Goal: Information Seeking & Learning: Learn about a topic

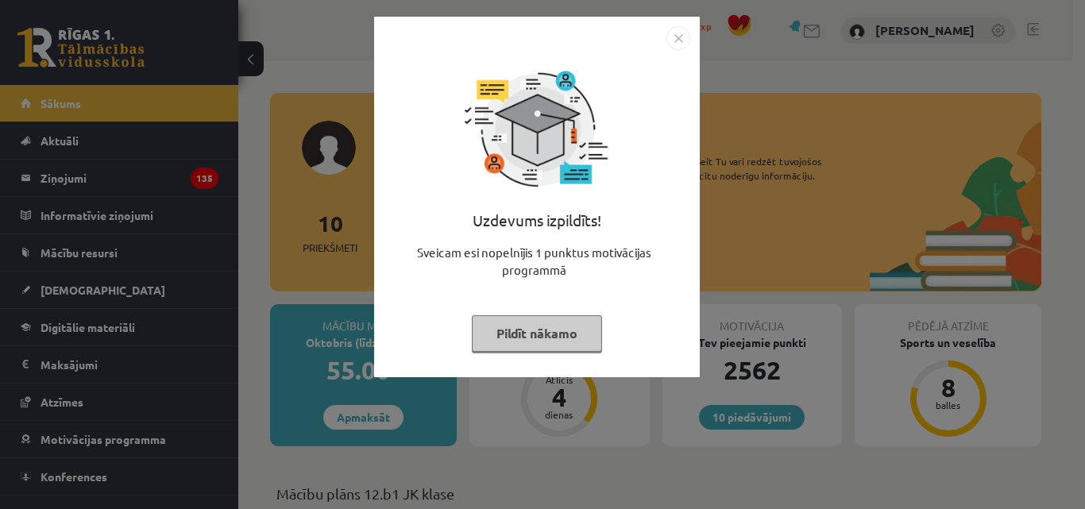
click at [590, 327] on button "Pildīt nākamo" at bounding box center [537, 333] width 130 height 37
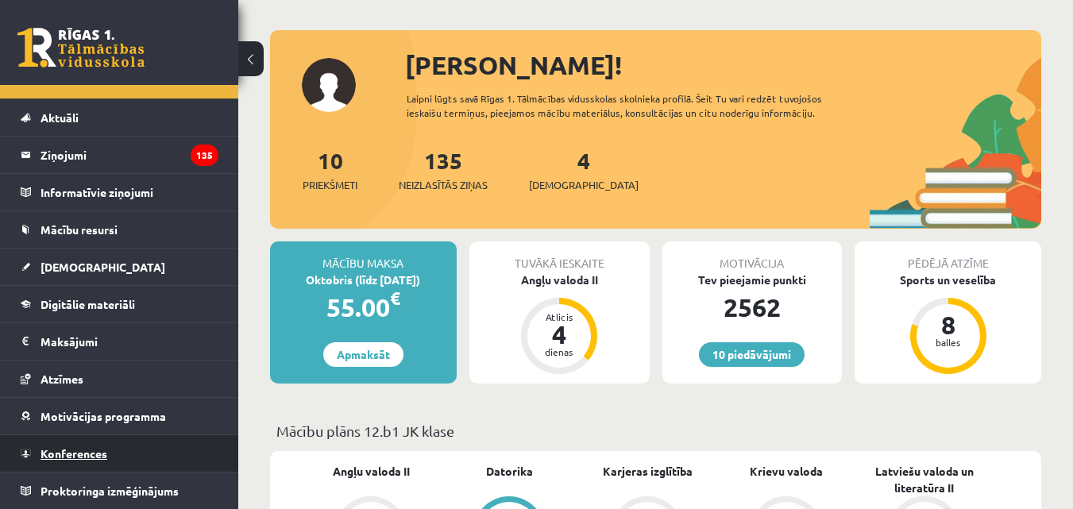
scroll to position [318, 0]
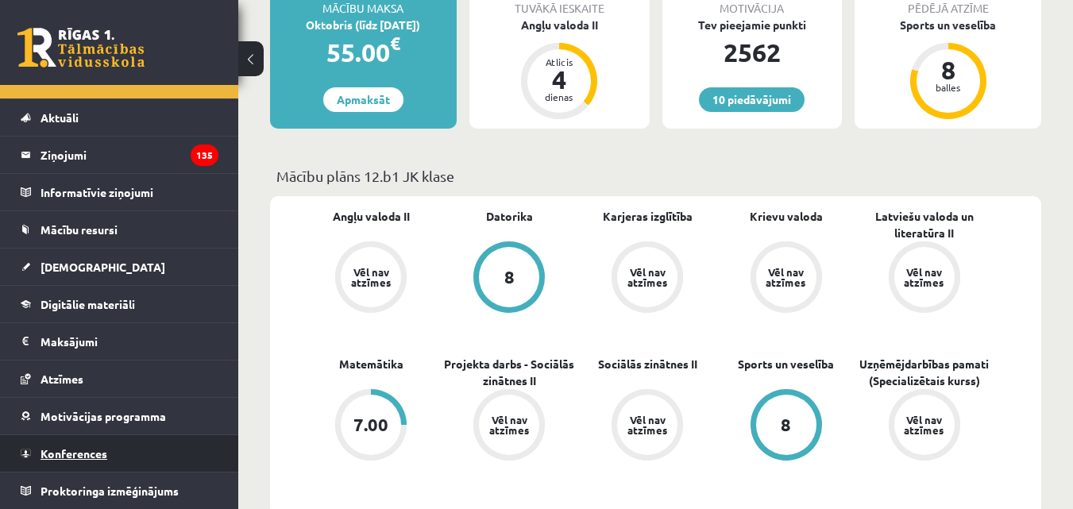
click at [79, 455] on span "Konferences" at bounding box center [74, 453] width 67 height 14
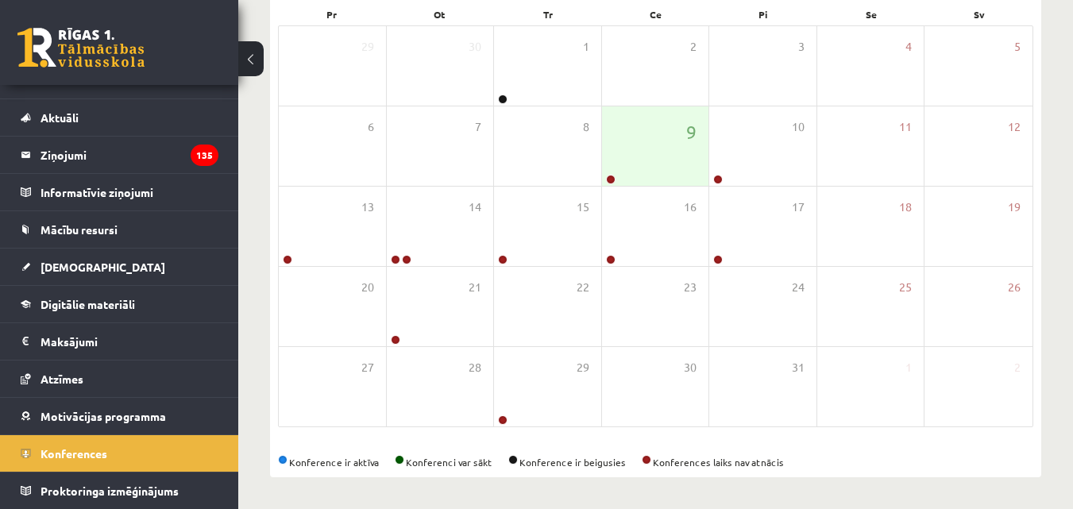
scroll to position [250, 0]
click at [630, 166] on div "9" at bounding box center [655, 145] width 107 height 79
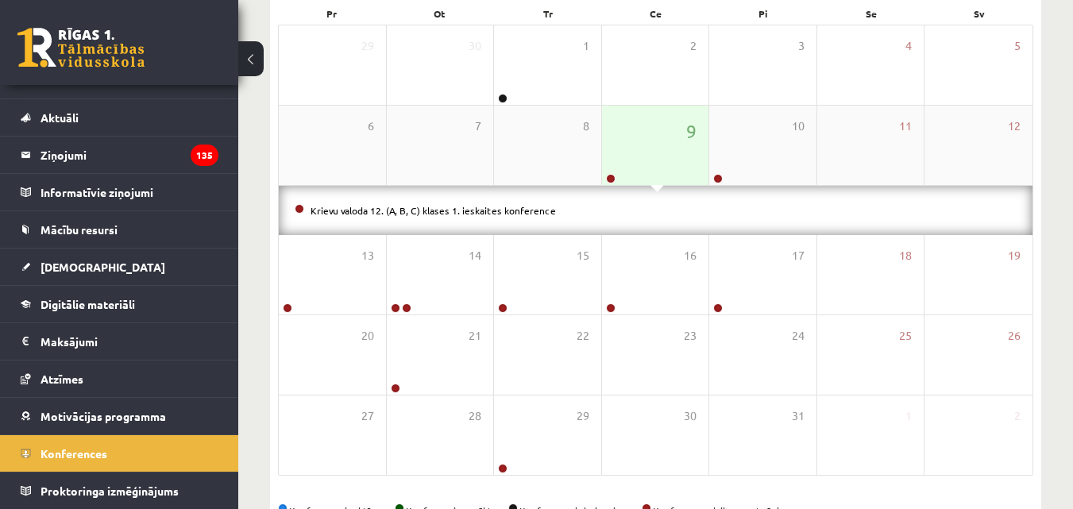
click at [648, 143] on div "9" at bounding box center [655, 145] width 107 height 79
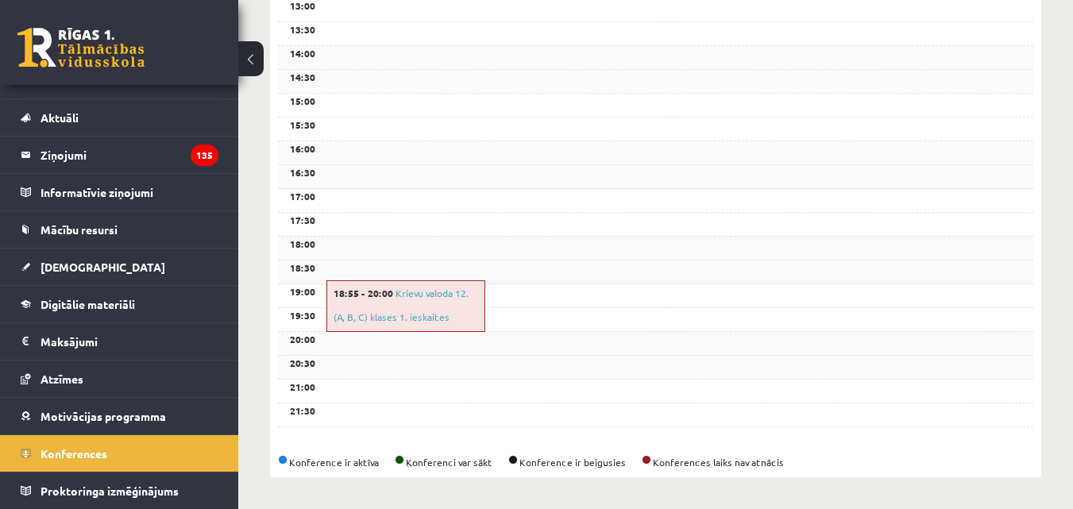
scroll to position [611, 0]
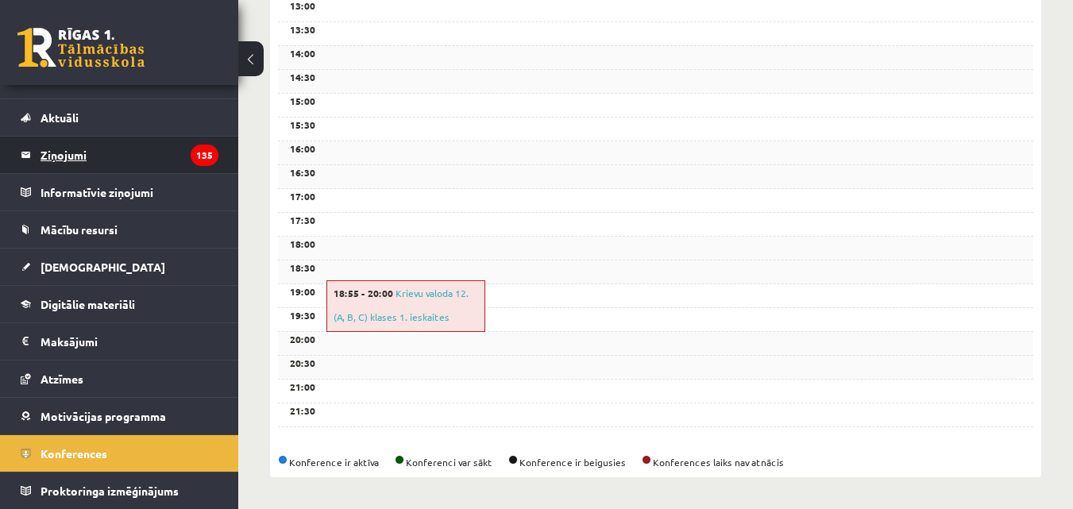
click at [85, 153] on legend "Ziņojumi 135" at bounding box center [130, 155] width 178 height 37
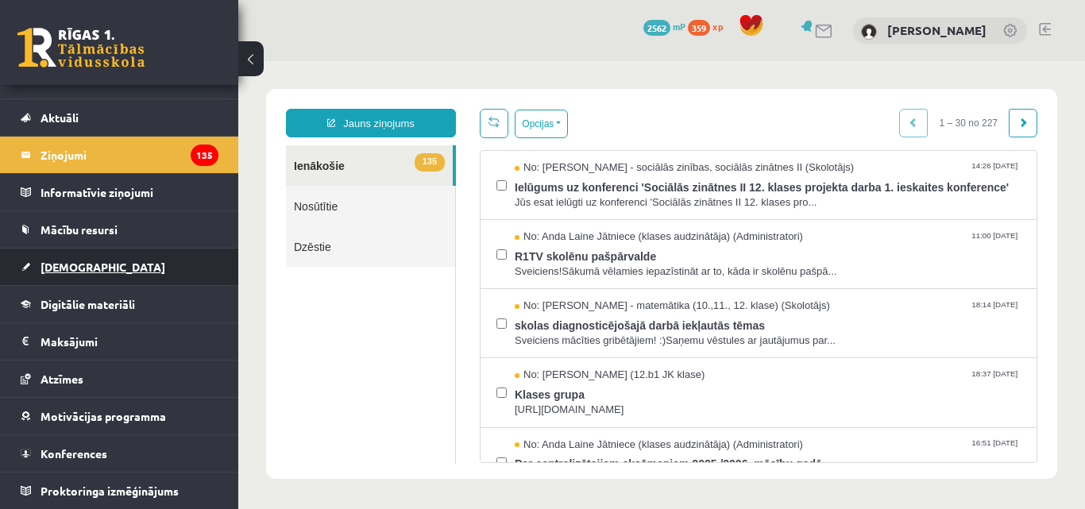
click at [92, 273] on link "[DEMOGRAPHIC_DATA]" at bounding box center [120, 267] width 198 height 37
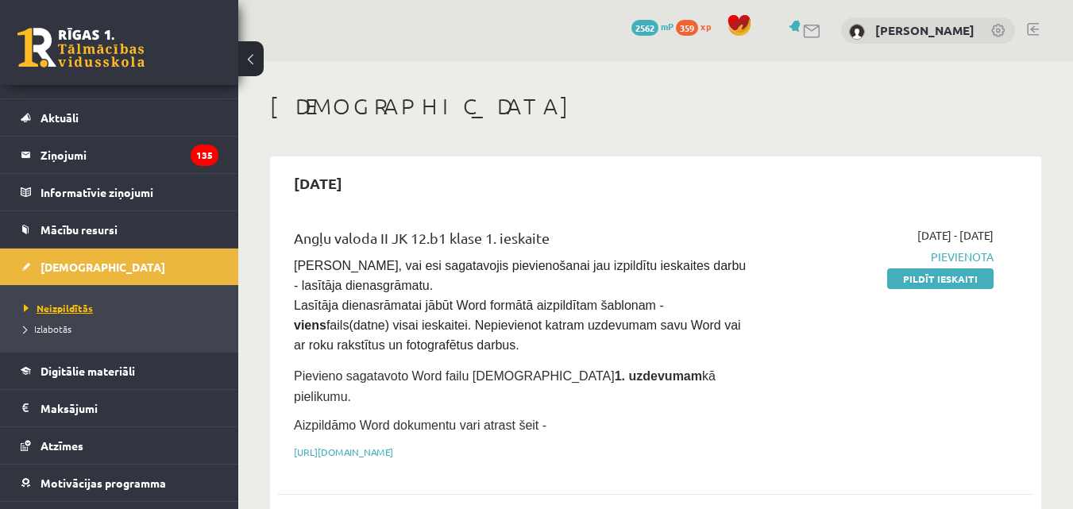
click at [67, 305] on span "Neizpildītās" at bounding box center [58, 308] width 69 height 13
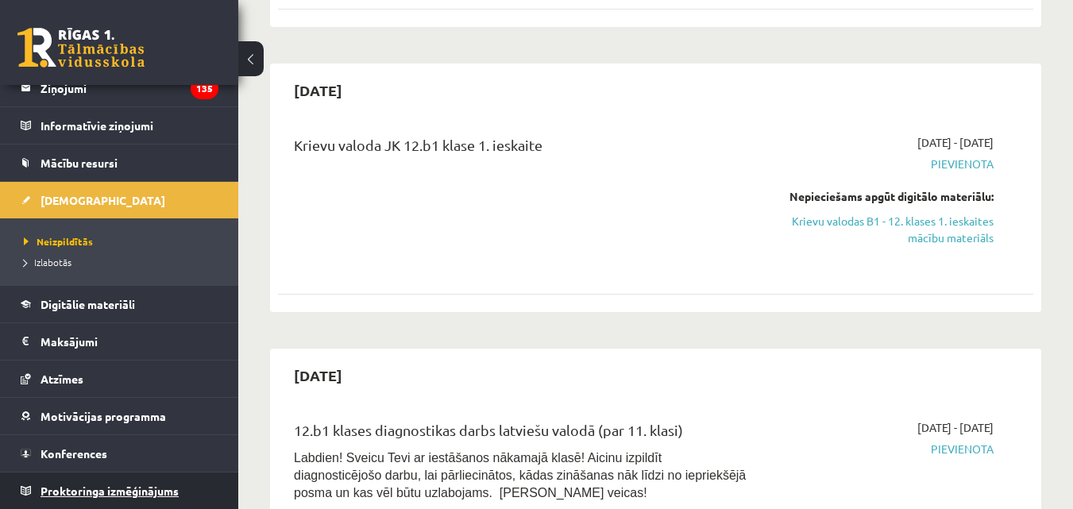
scroll to position [715, 0]
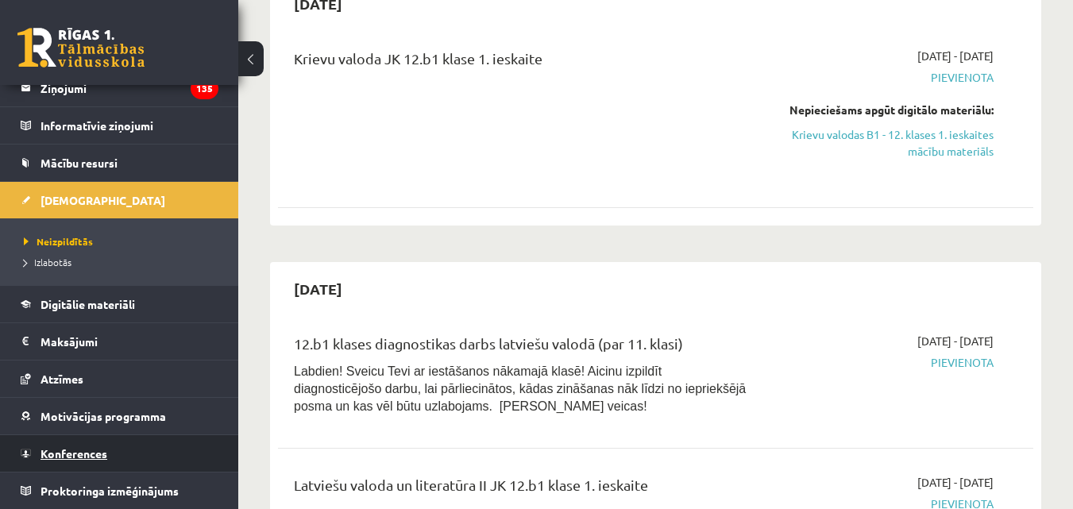
click at [62, 458] on span "Konferences" at bounding box center [74, 453] width 67 height 14
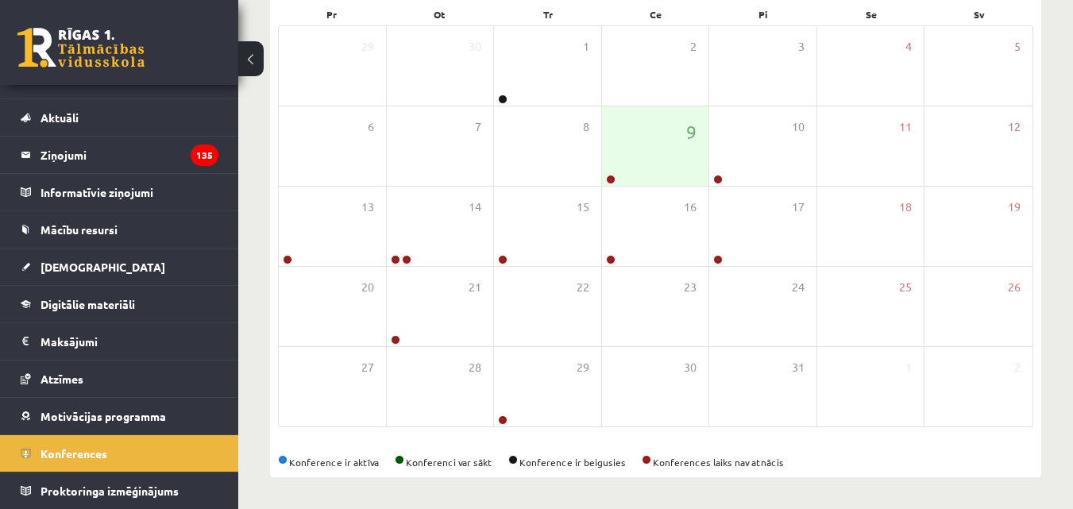
scroll to position [250, 0]
click at [688, 173] on div "9" at bounding box center [655, 145] width 107 height 79
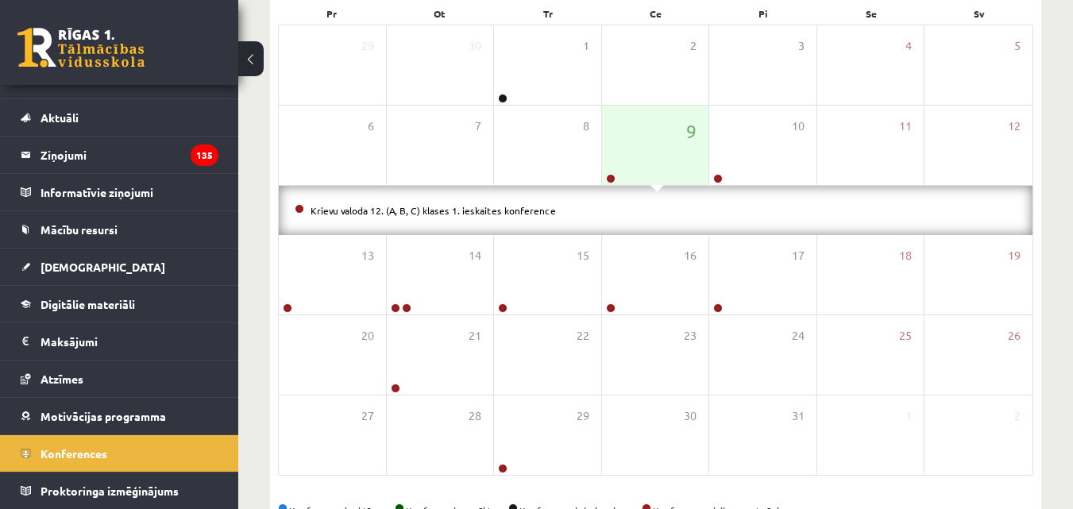
click at [532, 217] on li "Krievu valoda 12. (A, B, C) klases 1. ieskaites konference" at bounding box center [656, 210] width 722 height 17
click at [419, 203] on li "Krievu valoda 12. (A, B, C) klases 1. ieskaites konference" at bounding box center [656, 210] width 722 height 17
click at [419, 210] on link "Krievu valoda 12. (A, B, C) klases 1. ieskaites konference" at bounding box center [433, 210] width 245 height 13
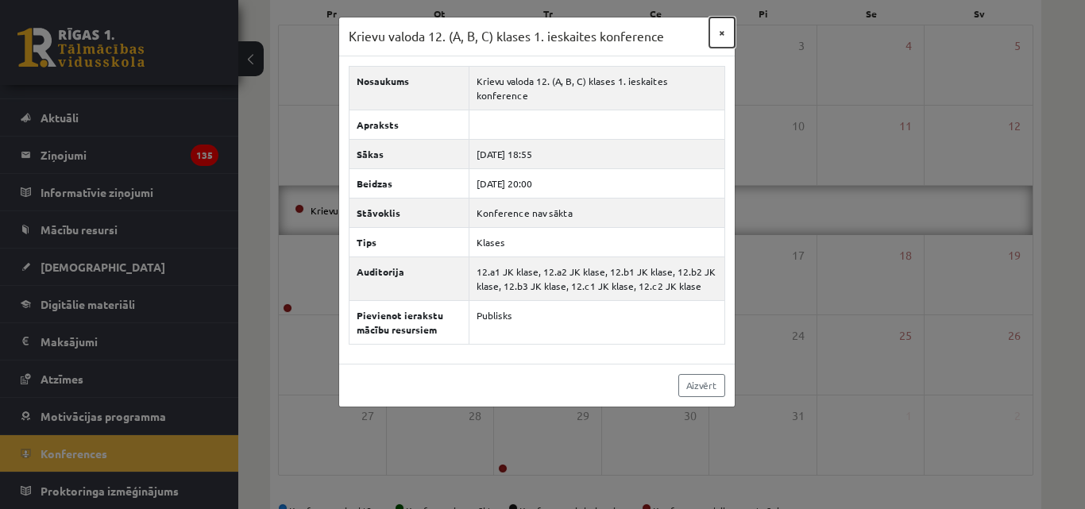
click at [724, 33] on button "×" at bounding box center [721, 32] width 25 height 30
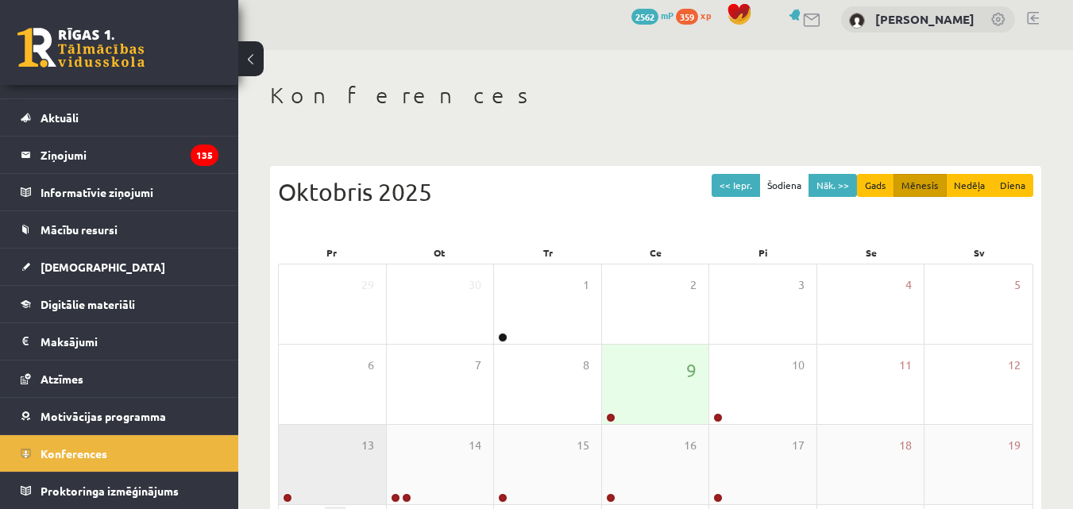
scroll to position [0, 0]
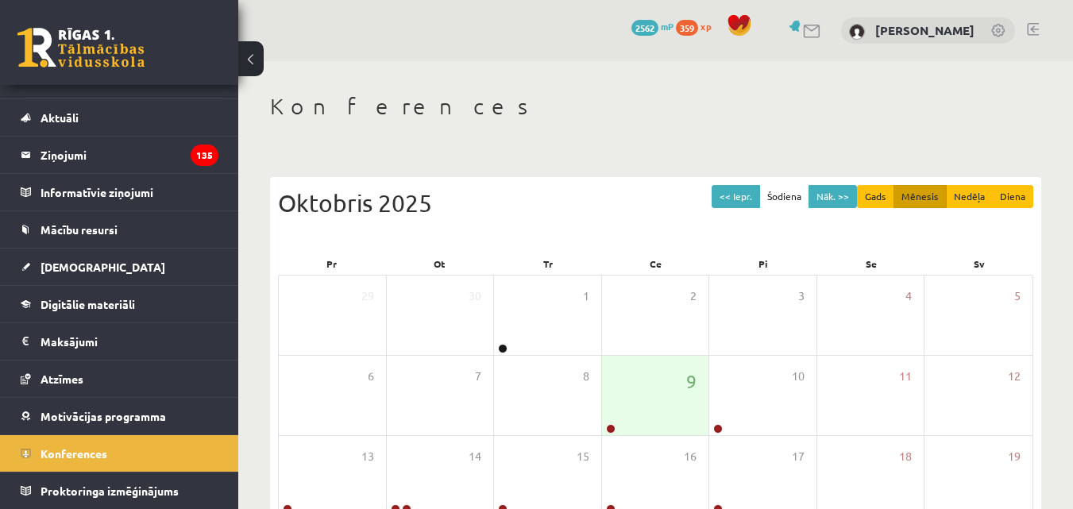
click at [1034, 26] on link at bounding box center [1033, 29] width 12 height 13
